Goal: Task Accomplishment & Management: Use online tool/utility

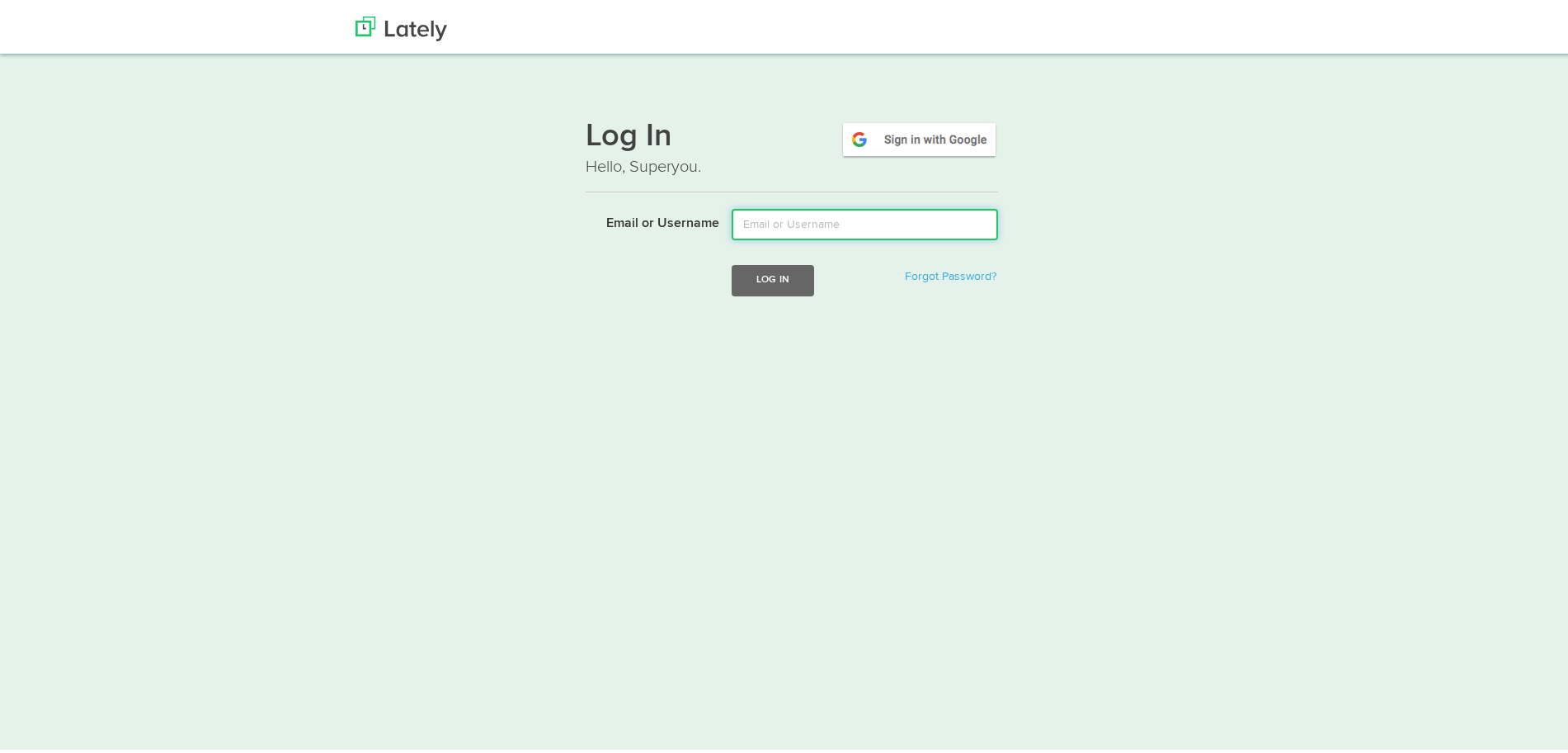
click at [899, 227] on input "Email or Username" at bounding box center [865, 220] width 267 height 32
type input "klopez@ubisglobal.com"
click at [760, 276] on button "Log In" at bounding box center [773, 276] width 83 height 31
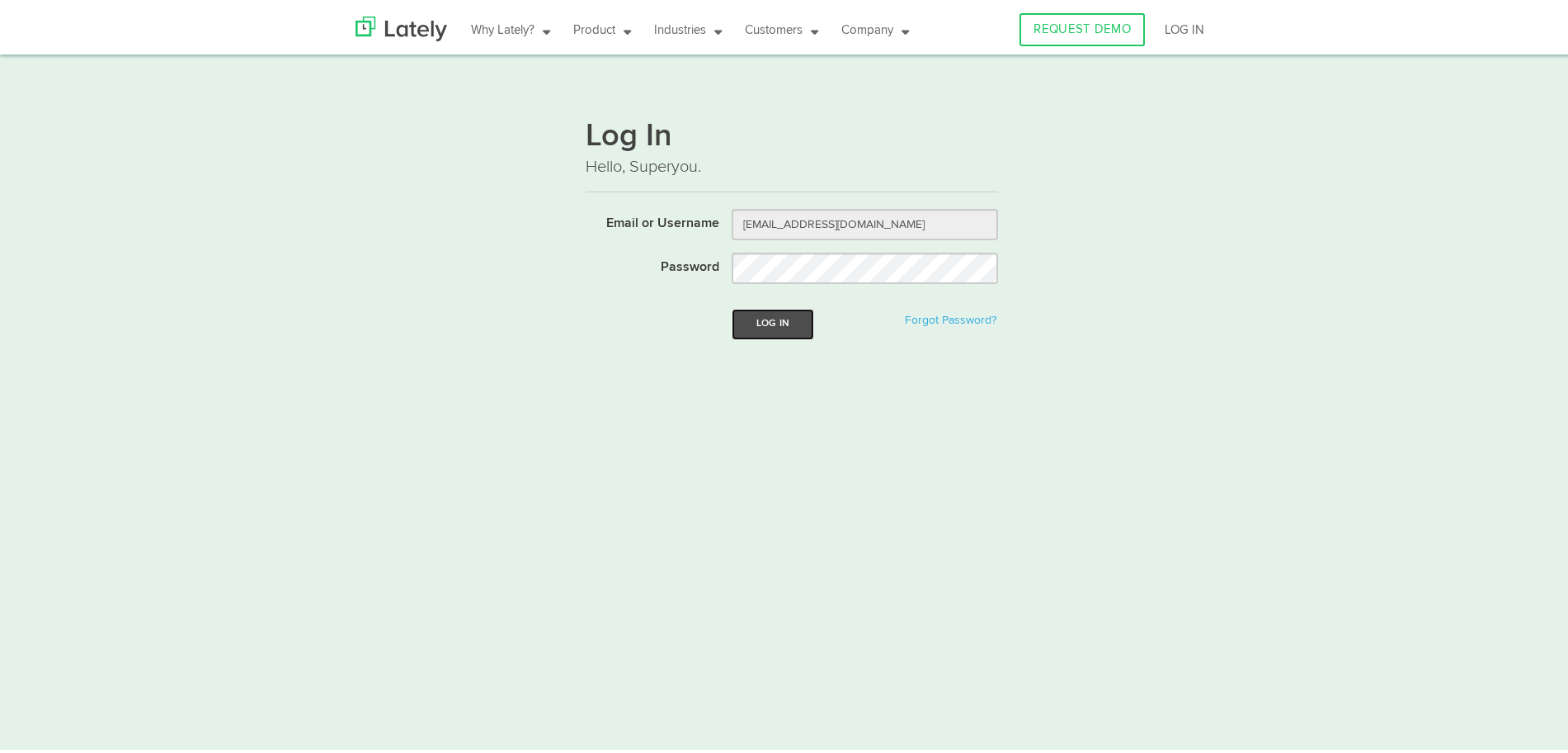
click at [740, 320] on button "Log In" at bounding box center [773, 320] width 83 height 31
